Goal: Transaction & Acquisition: Purchase product/service

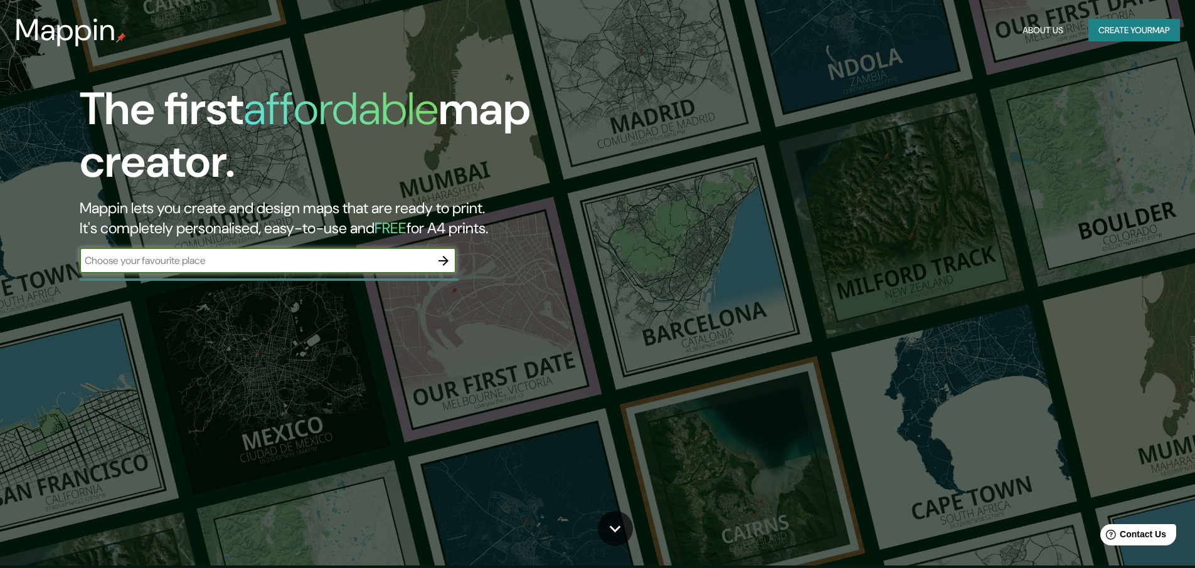
scroll to position [4, 0]
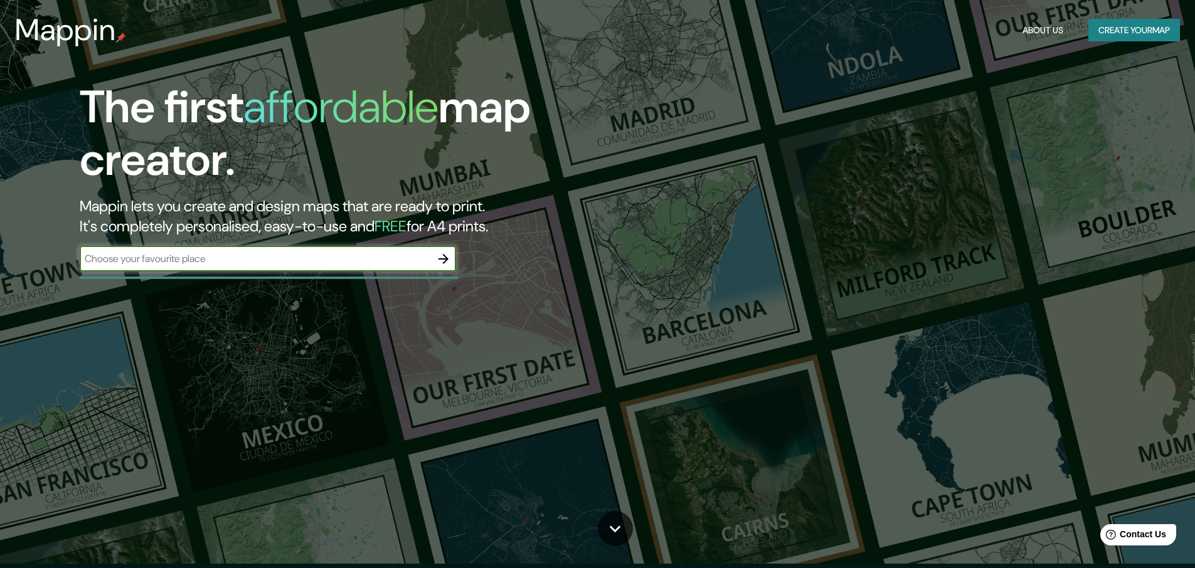
click at [248, 262] on input "text" at bounding box center [255, 259] width 351 height 14
type input "[GEOGRAPHIC_DATA]"
drag, startPoint x: 199, startPoint y: 264, endPoint x: 418, endPoint y: 267, distance: 218.9
click at [199, 264] on input "[GEOGRAPHIC_DATA]" at bounding box center [255, 259] width 351 height 14
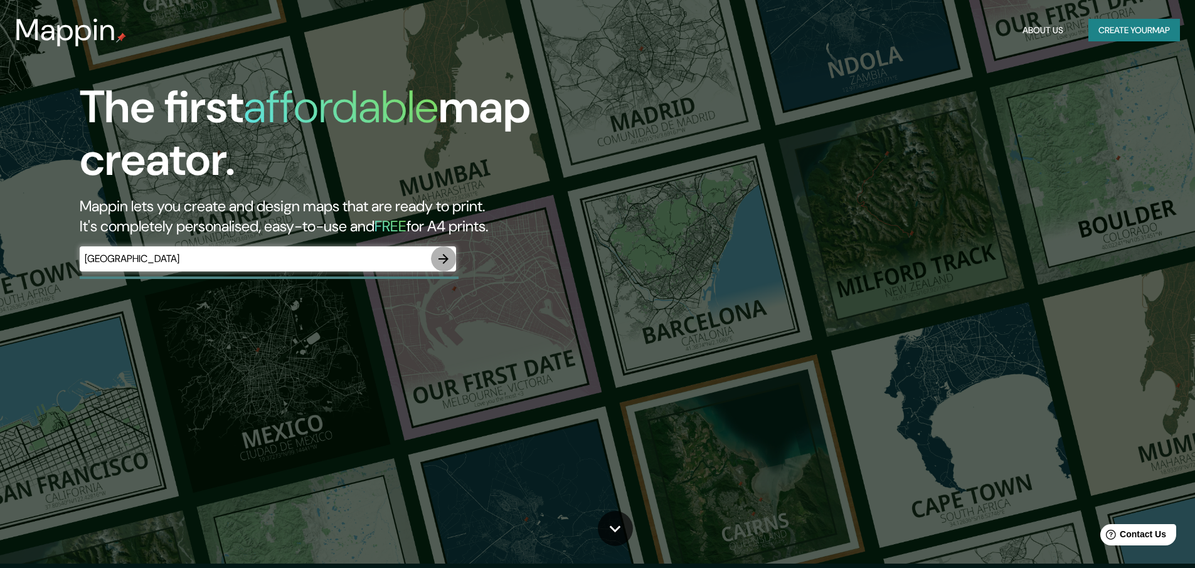
click at [433, 257] on button "button" at bounding box center [443, 259] width 25 height 25
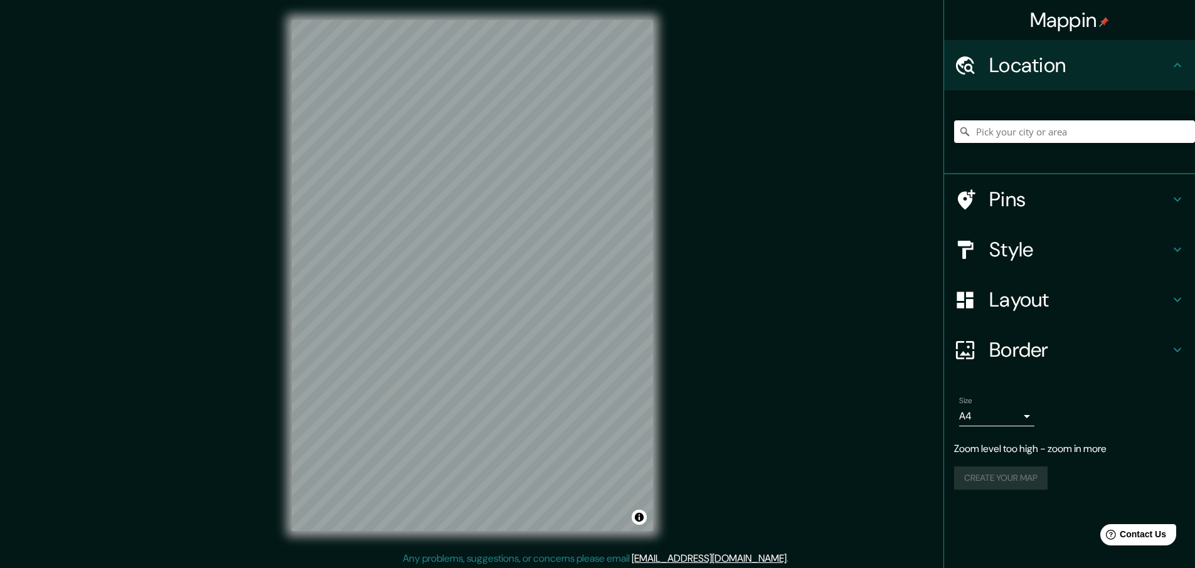
click at [1080, 201] on h4 "Pins" at bounding box center [1079, 199] width 181 height 25
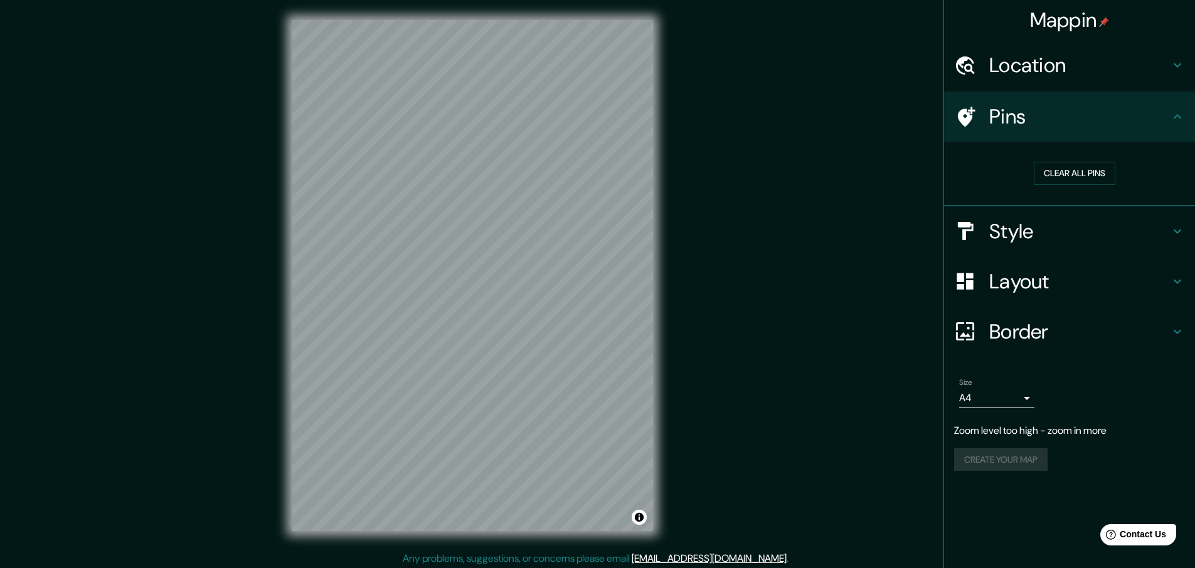
click at [1063, 249] on div "Style" at bounding box center [1069, 231] width 251 height 50
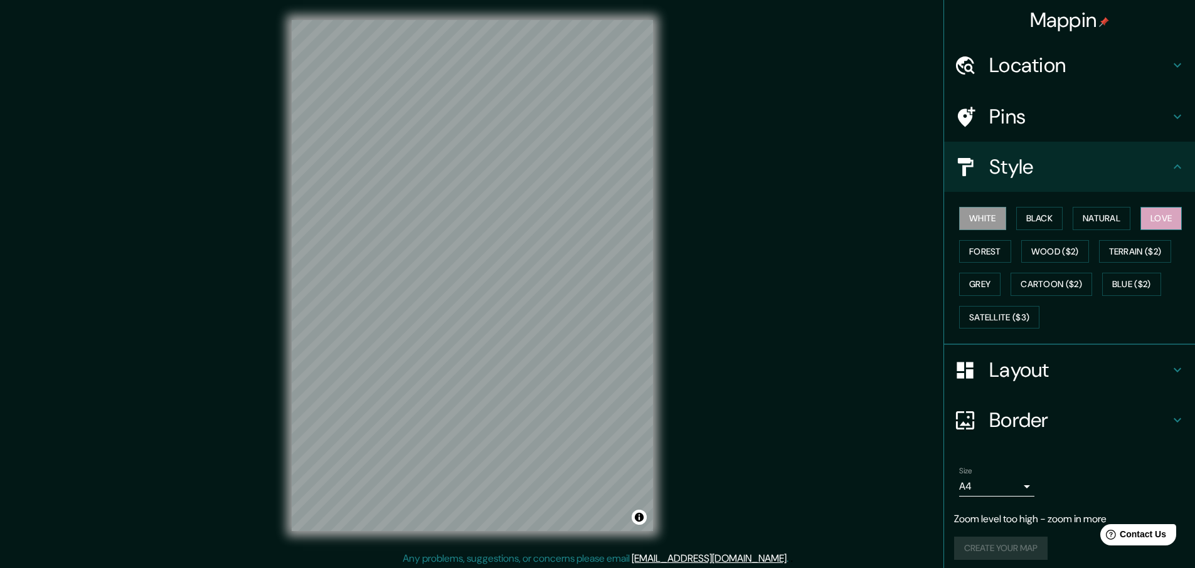
click at [1157, 223] on button "Love" at bounding box center [1160, 218] width 41 height 23
click at [1034, 253] on button "Wood ($2)" at bounding box center [1055, 251] width 68 height 23
click at [977, 220] on button "White" at bounding box center [982, 218] width 47 height 23
click at [1118, 284] on button "Blue ($2)" at bounding box center [1131, 284] width 59 height 23
click at [970, 291] on button "Grey" at bounding box center [979, 284] width 41 height 23
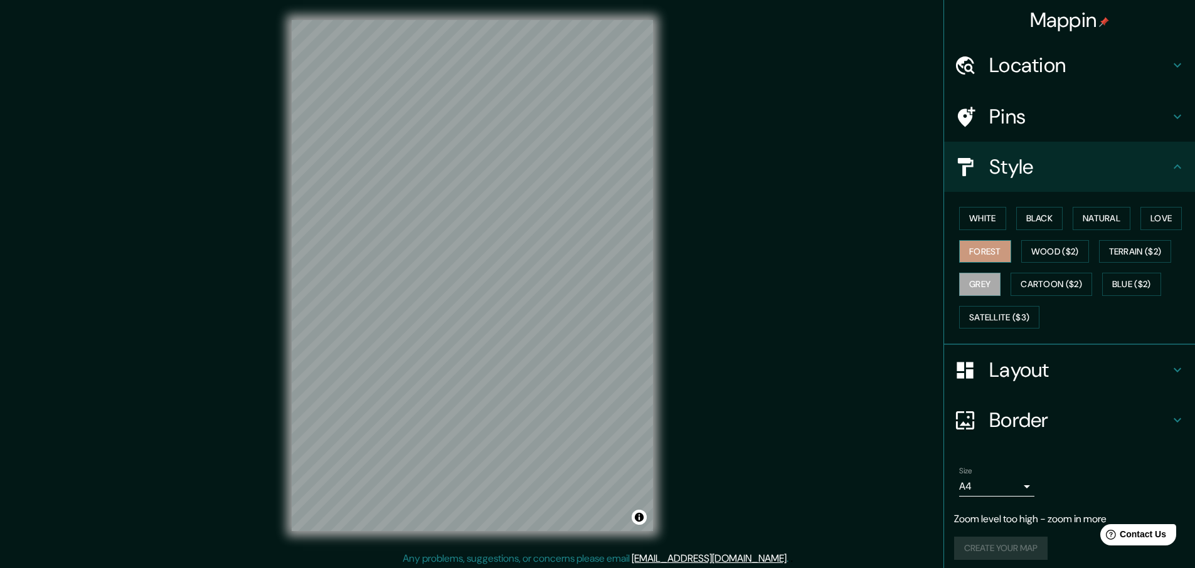
click at [992, 242] on button "Forest" at bounding box center [985, 251] width 52 height 23
click at [1034, 373] on h4 "Layout" at bounding box center [1079, 370] width 181 height 25
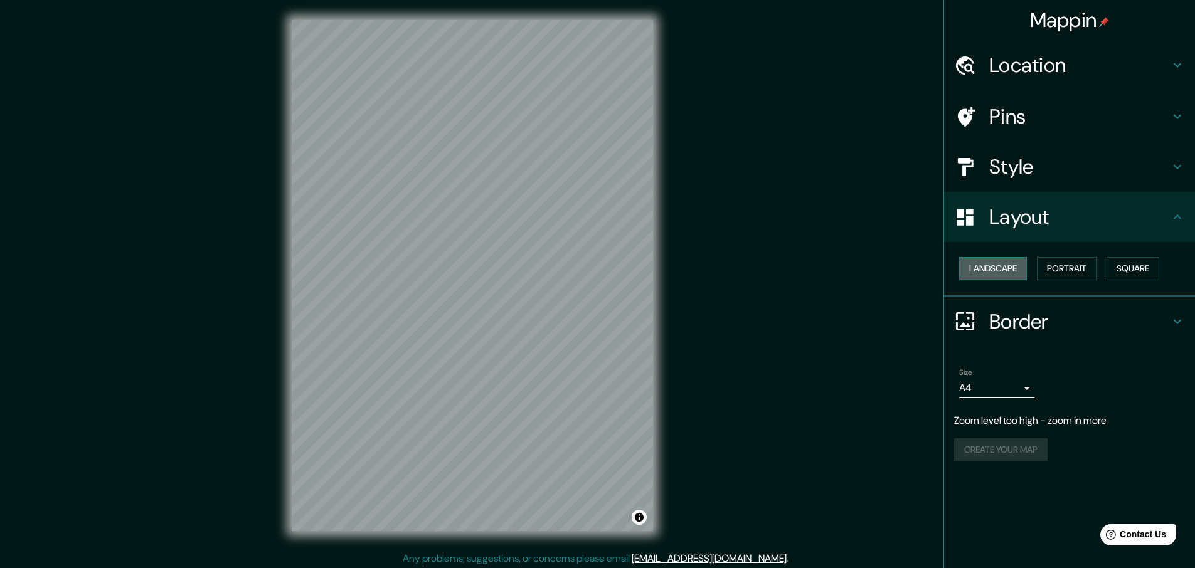
click at [1004, 266] on button "Landscape" at bounding box center [993, 268] width 68 height 23
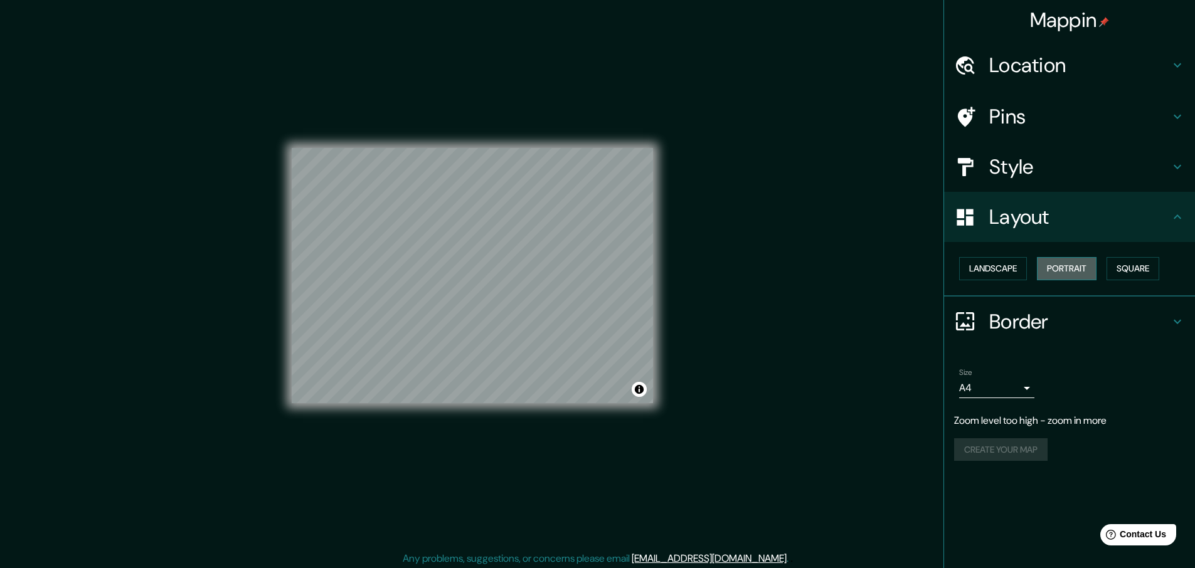
click at [1086, 270] on button "Portrait" at bounding box center [1067, 268] width 60 height 23
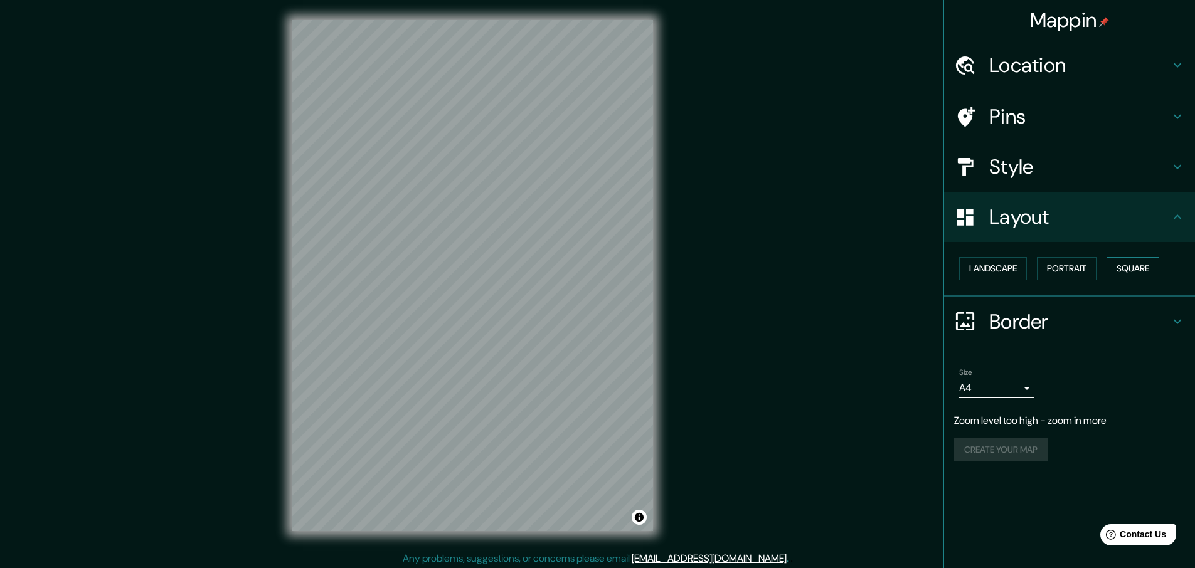
click at [1147, 267] on button "Square" at bounding box center [1133, 268] width 53 height 23
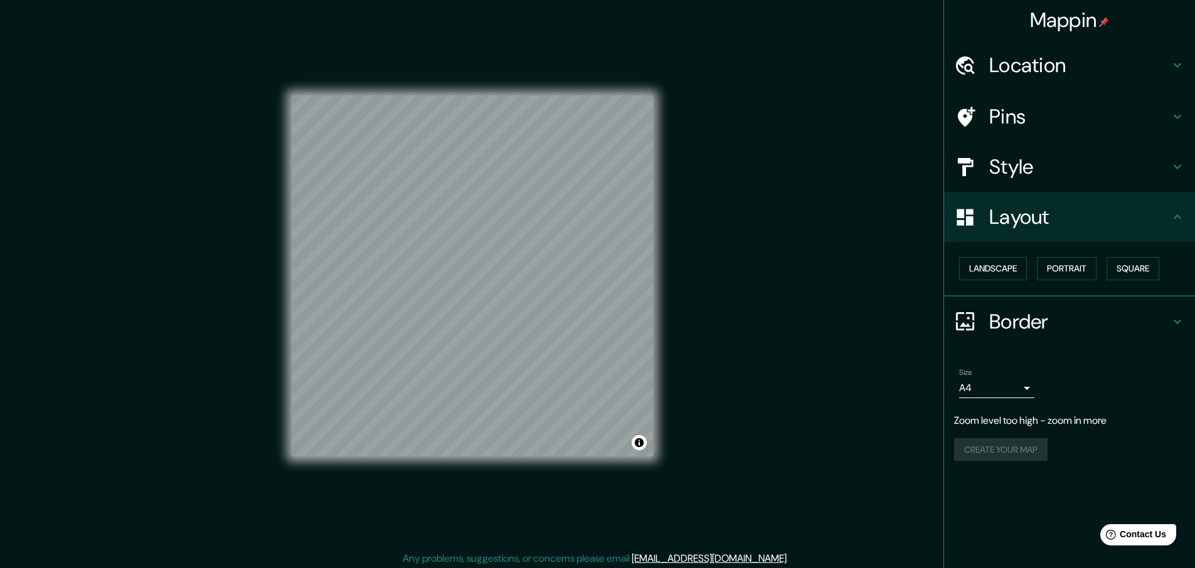
click at [1041, 326] on h4 "Border" at bounding box center [1079, 321] width 181 height 25
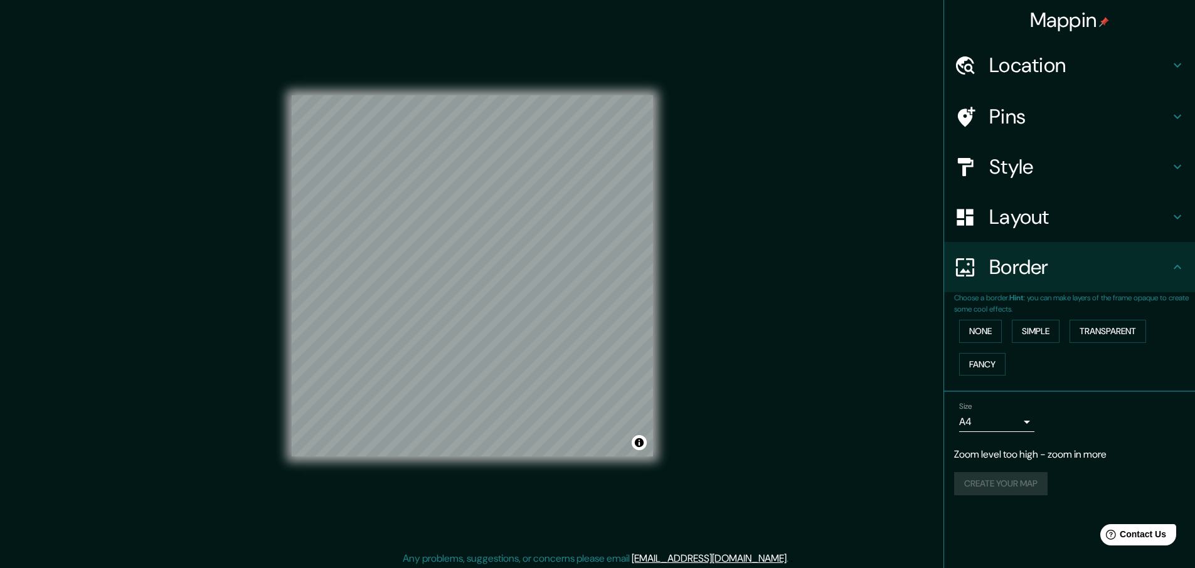
click at [1039, 66] on h4 "Location" at bounding box center [1079, 65] width 181 height 25
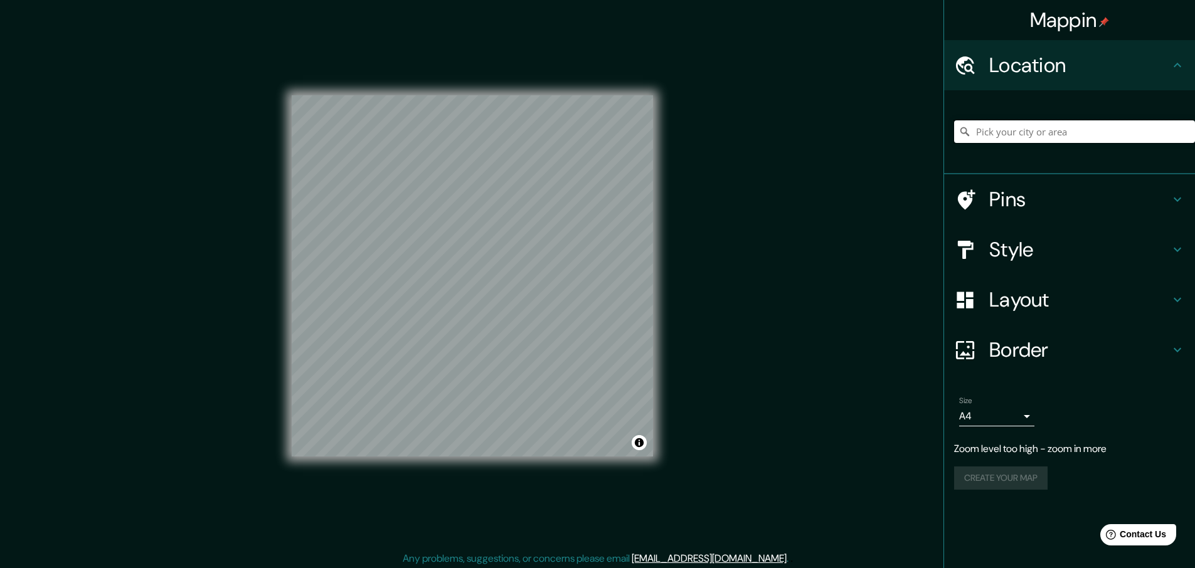
click at [1120, 129] on input "Pick your city or area" at bounding box center [1074, 131] width 241 height 23
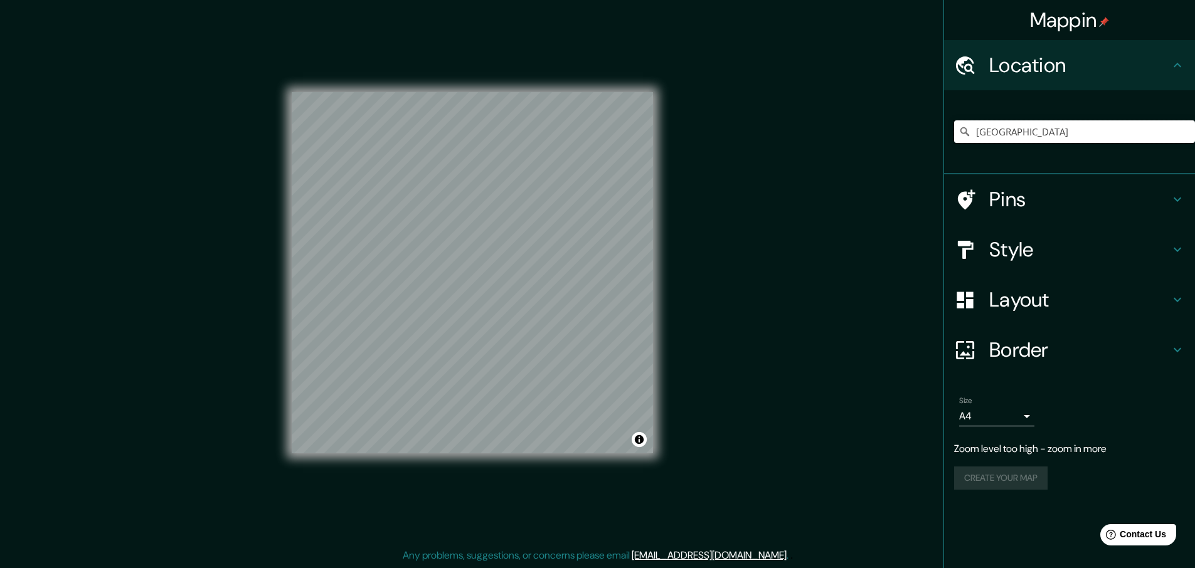
type input "[GEOGRAPHIC_DATA]"
click at [1038, 199] on h4 "Pins" at bounding box center [1079, 199] width 181 height 25
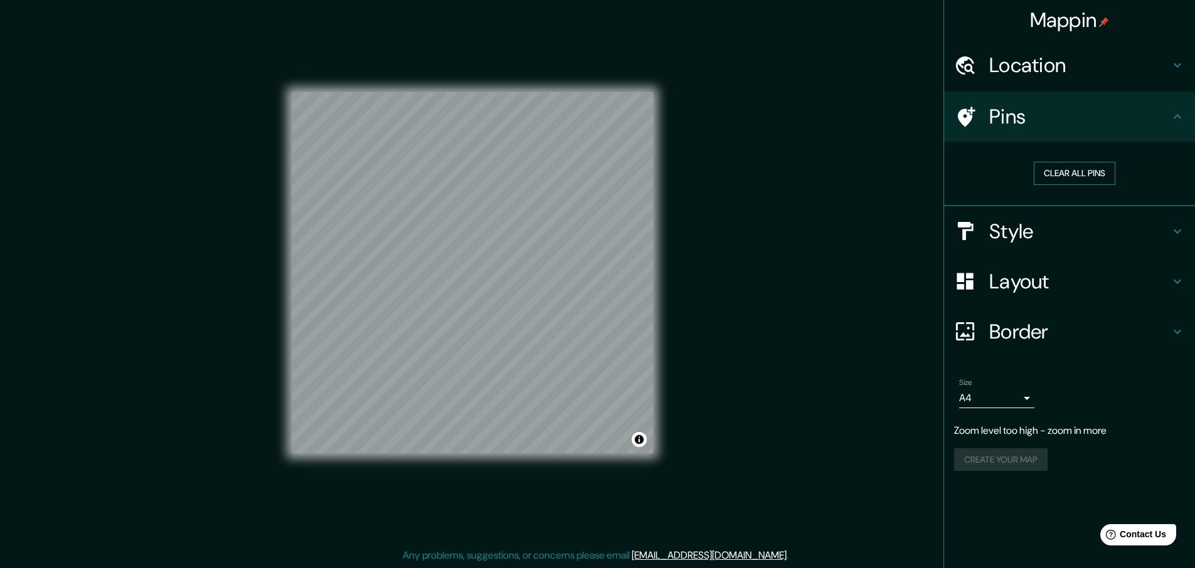
click at [1063, 179] on button "Clear all pins" at bounding box center [1075, 173] width 82 height 23
click at [995, 213] on div "Style" at bounding box center [1069, 231] width 251 height 50
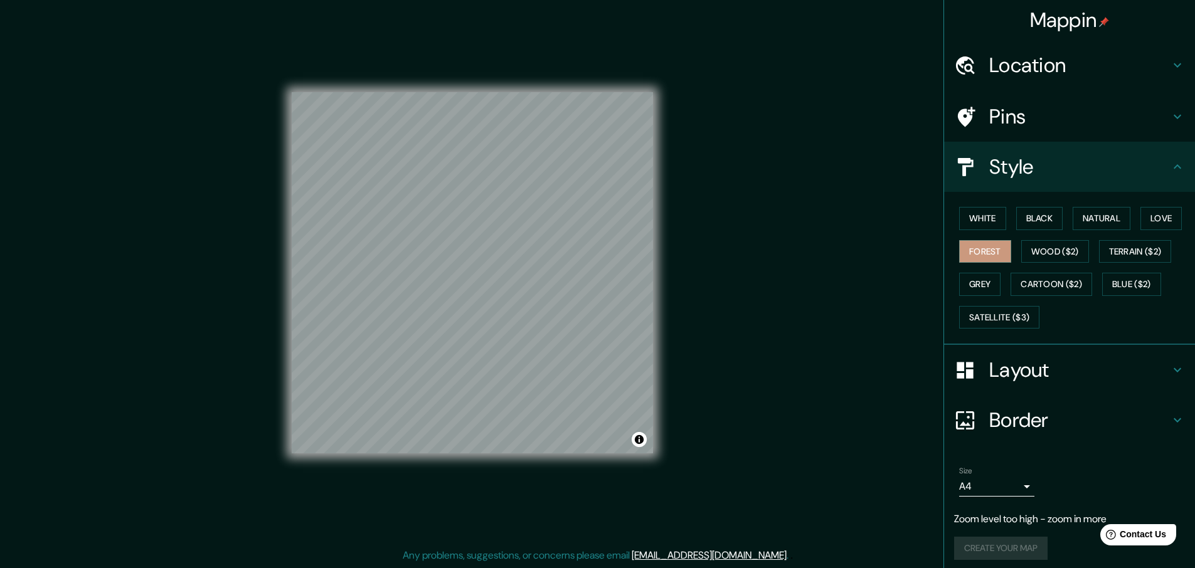
scroll to position [6, 0]
